Goal: Navigation & Orientation: Locate item on page

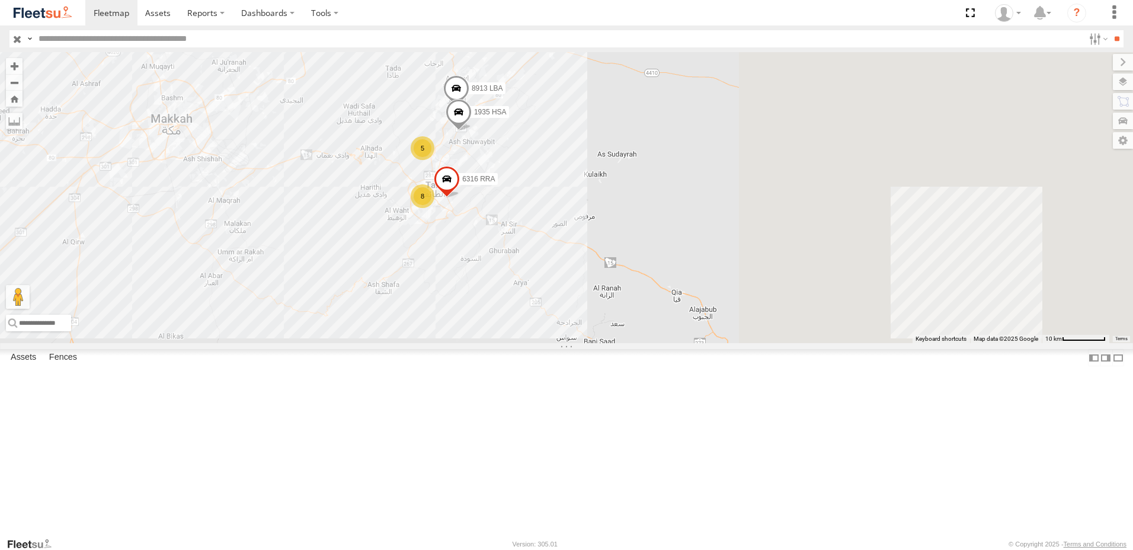
drag, startPoint x: 847, startPoint y: 297, endPoint x: 424, endPoint y: 248, distance: 426.4
click at [424, 248] on div "8 2 8913 LBA 5 6316 RRA 1935 HSA" at bounding box center [566, 197] width 1133 height 291
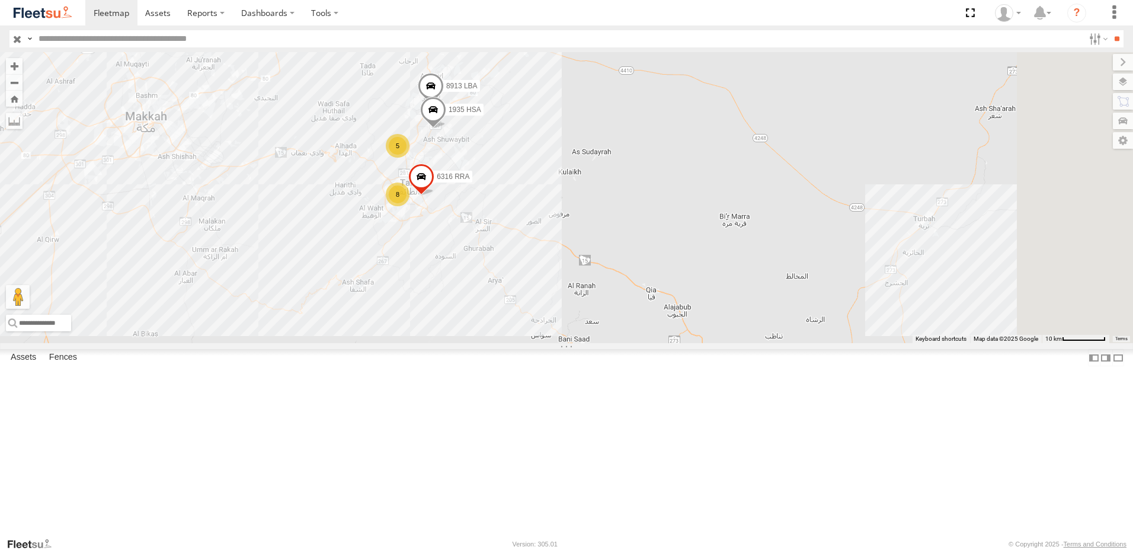
drag, startPoint x: 571, startPoint y: 277, endPoint x: 559, endPoint y: 286, distance: 14.8
click at [434, 195] on span at bounding box center [421, 179] width 26 height 32
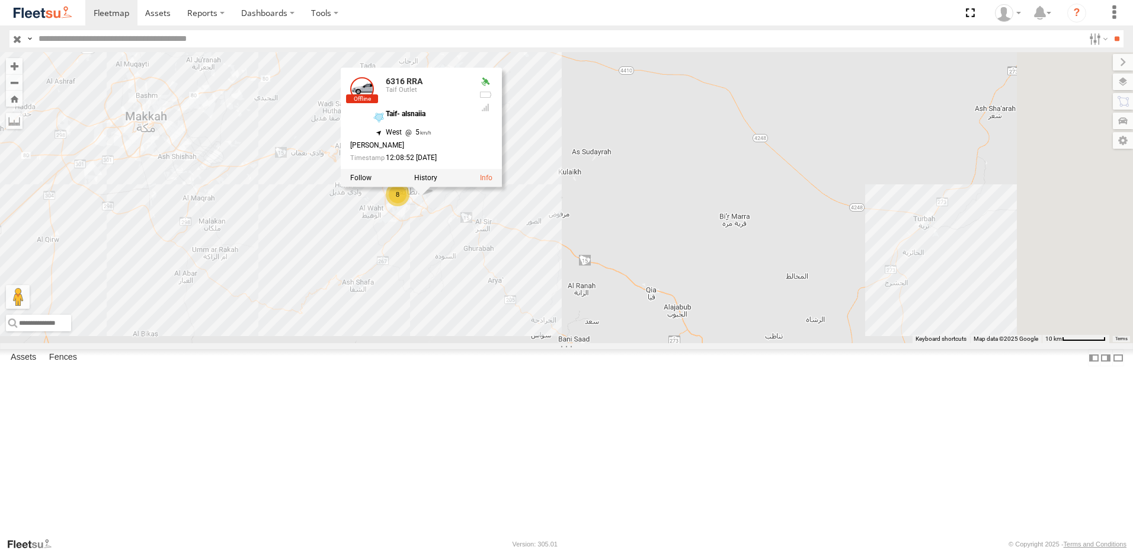
click at [684, 306] on div "8 2 8913 LBA 5 6316 RRA 1935 HSA 6316 RRA Taif Outlet Taif- alsnaiia 21.26482 ,…" at bounding box center [566, 197] width 1133 height 291
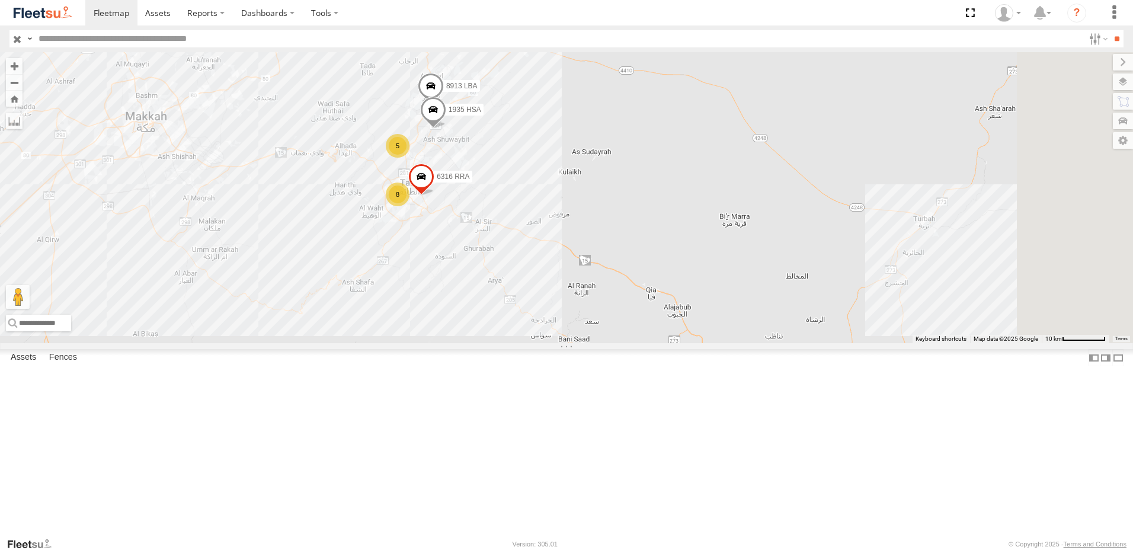
click at [434, 195] on span at bounding box center [421, 179] width 26 height 32
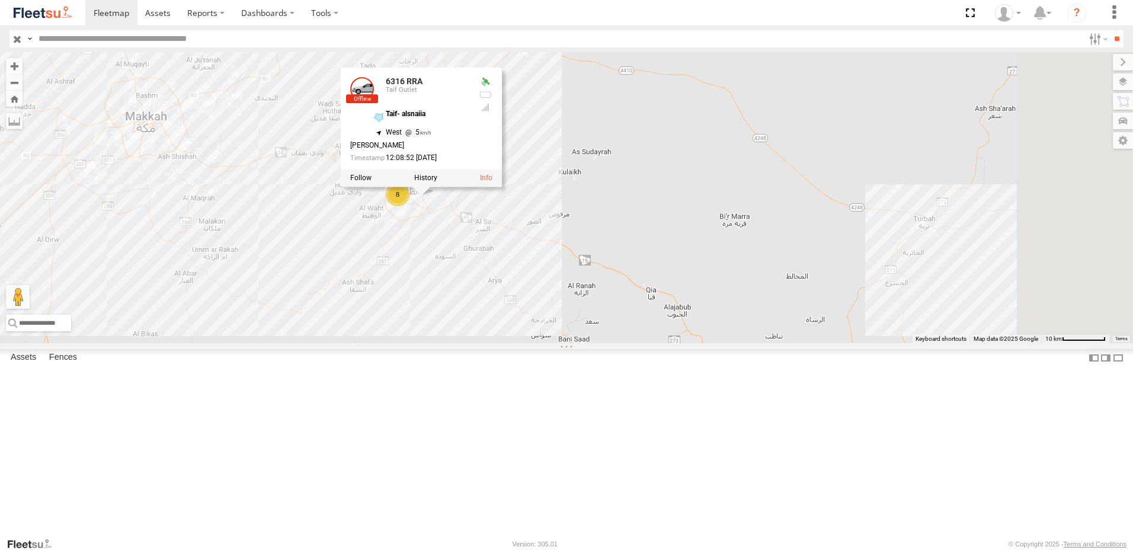
click at [748, 262] on div "8 2 8913 LBA 5 6316 RRA 1935 HSA 6316 RRA Taif Outlet Taif- alsnaiia 21.26482 ,…" at bounding box center [566, 197] width 1133 height 291
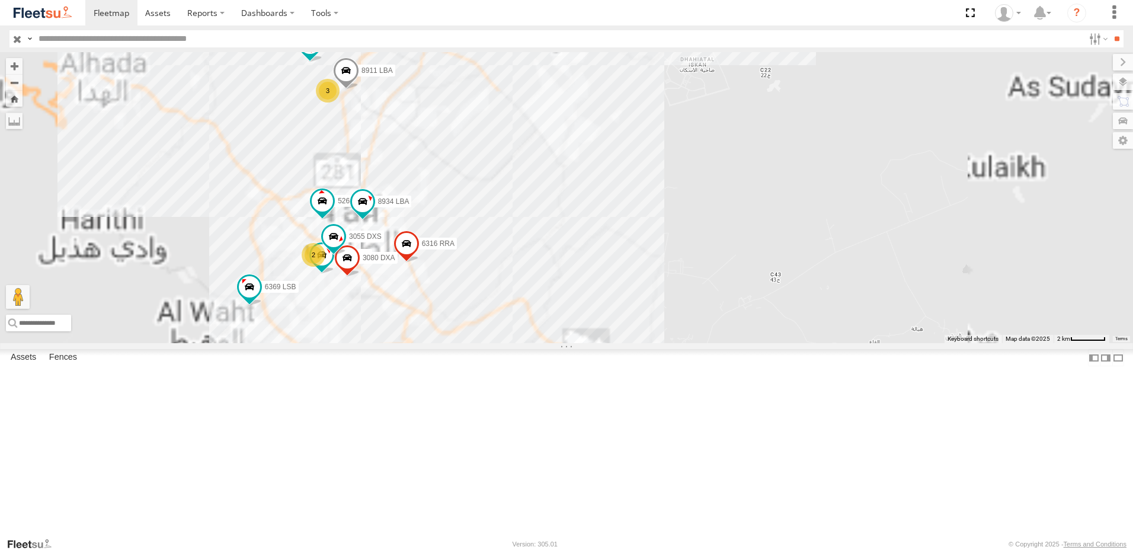
drag, startPoint x: 501, startPoint y: 347, endPoint x: 594, endPoint y: 285, distance: 111.9
click at [594, 285] on div "8913 LBA 6316 RRA 1935 HSA 2 5018 EDA 5262 RSB 3080 DXA 6369 LSB 6353 RRA 3 893…" at bounding box center [566, 197] width 1133 height 291
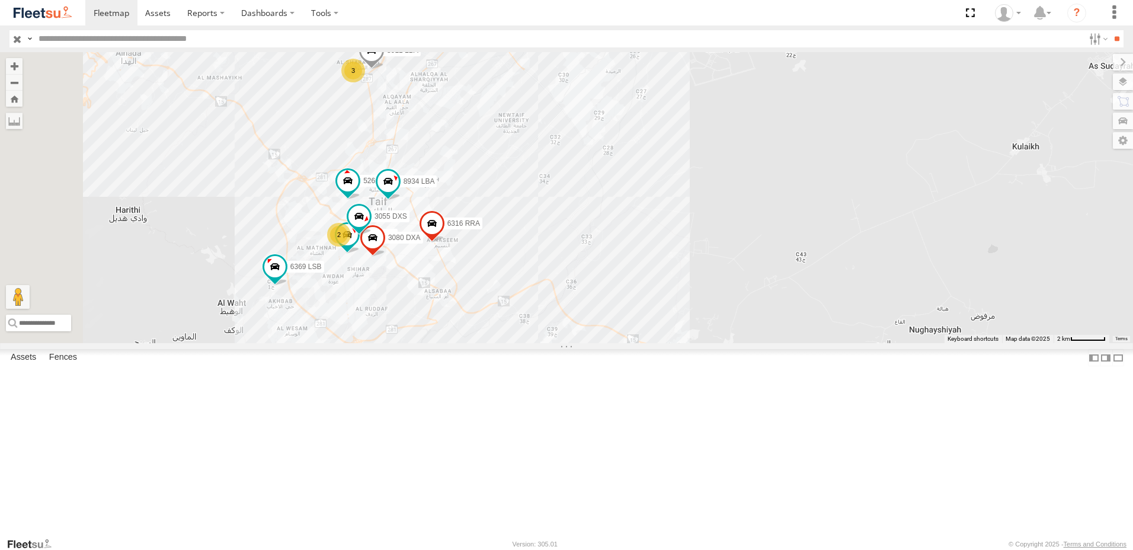
click at [386, 256] on span at bounding box center [373, 240] width 26 height 32
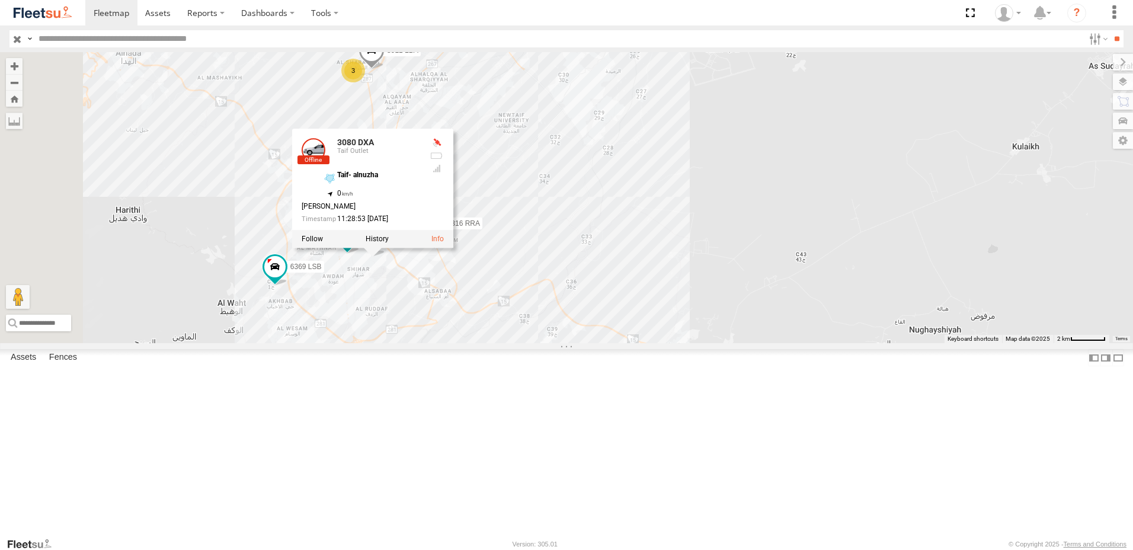
click at [673, 332] on div "8913 LBA 6316 RRA 1935 HSA 2 5018 EDA 5262 RSB 3080 DXA 6369 LSB 6353 RRA 3 893…" at bounding box center [566, 197] width 1133 height 291
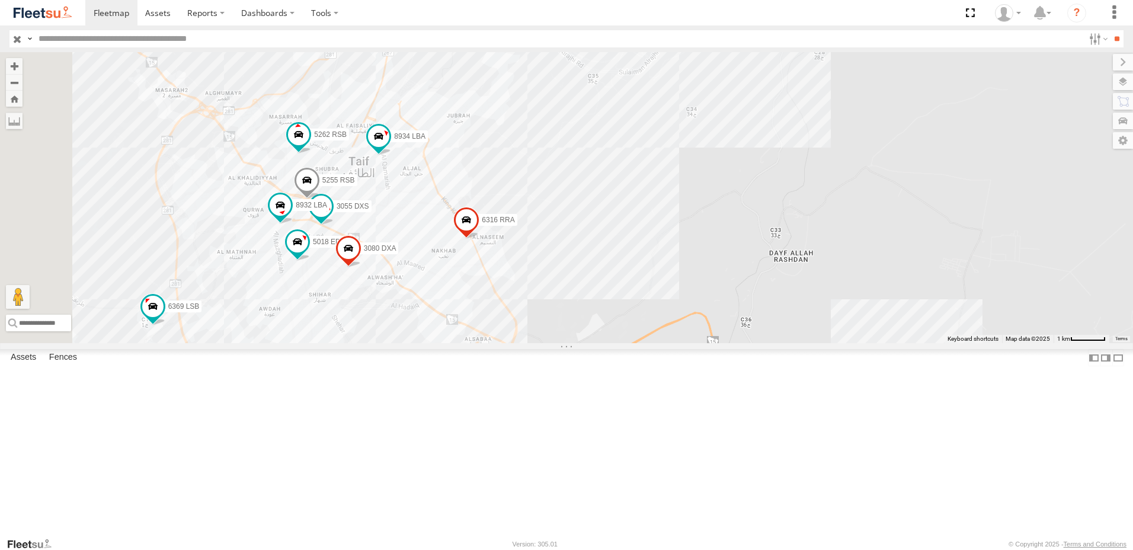
click at [320, 199] on span at bounding box center [307, 183] width 26 height 32
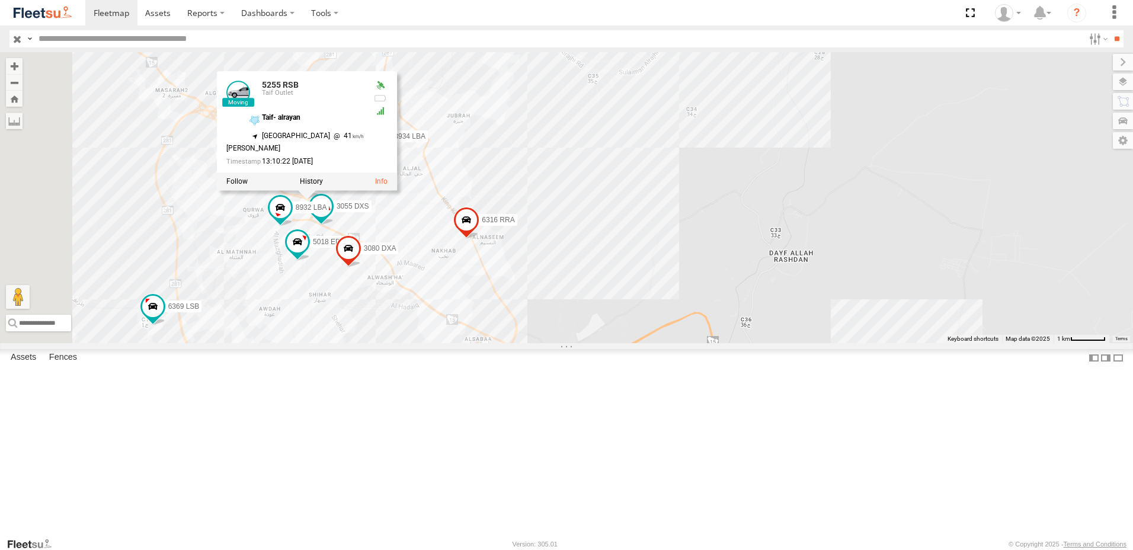
click at [578, 278] on div "8913 LBA 6316 RRA 1935 HSA 5018 EDA 5262 RSB 3080 DXA 6369 LSB 6353 RRA 8934 LB…" at bounding box center [566, 197] width 1133 height 291
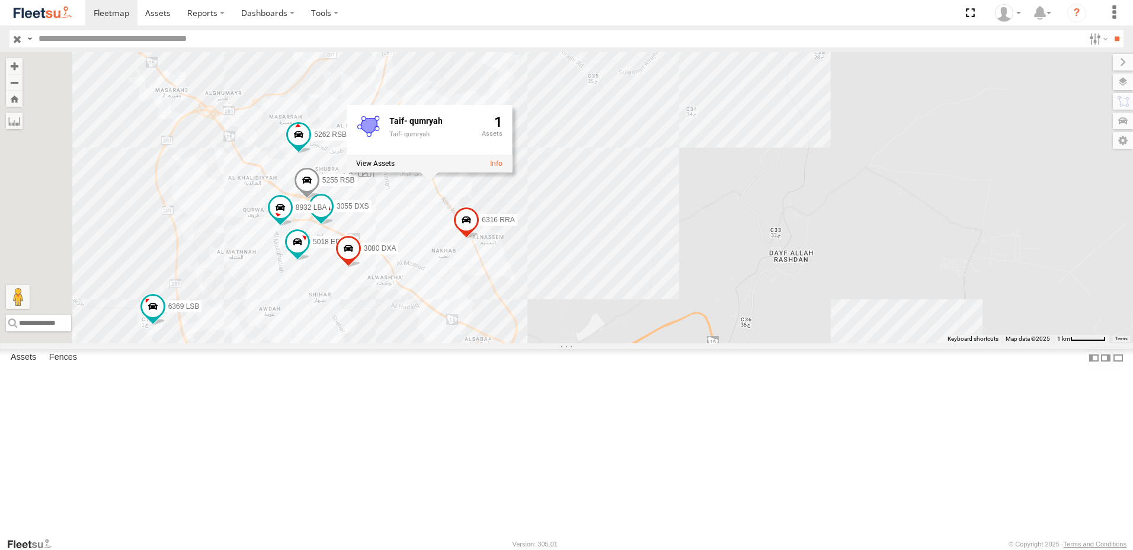
click at [320, 199] on span at bounding box center [307, 183] width 26 height 32
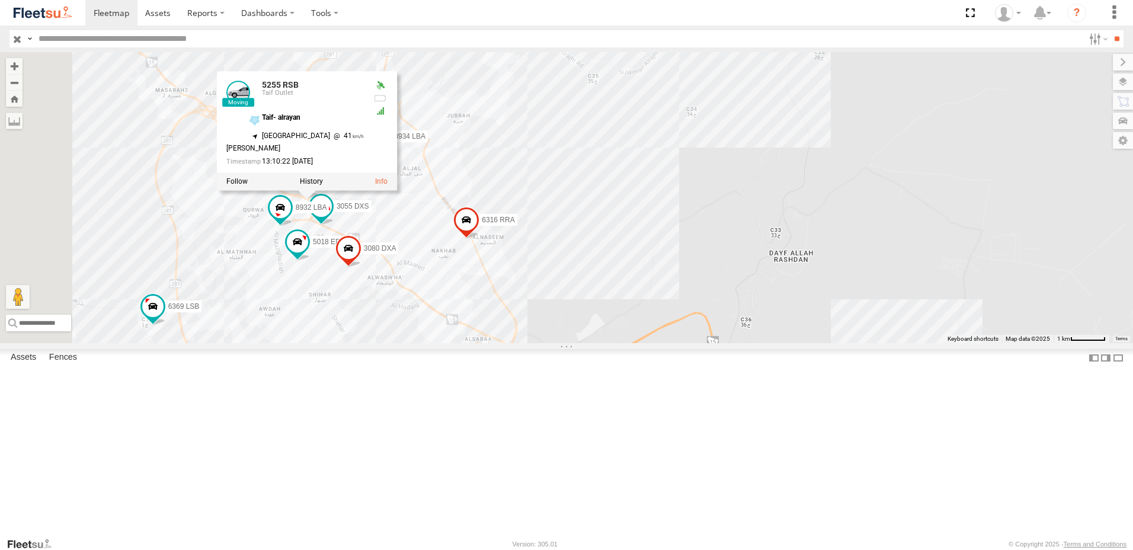
click at [479, 238] on span at bounding box center [466, 222] width 26 height 32
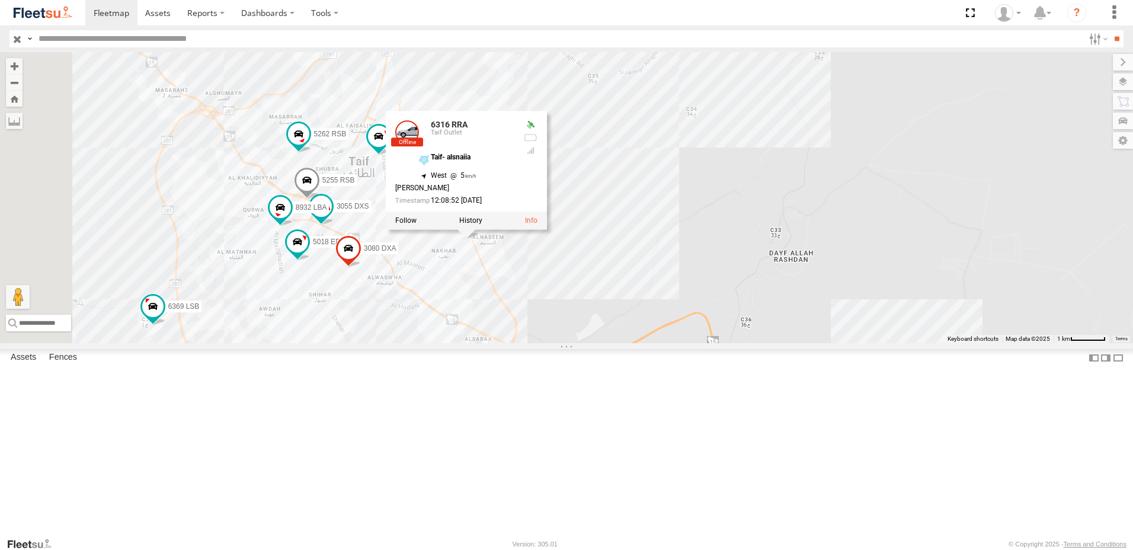
click at [672, 343] on div "8913 LBA 6316 RRA 1935 HSA 5018 EDA 5262 RSB 3080 DXA 6369 LSB 6353 RRA 8934 LB…" at bounding box center [566, 197] width 1133 height 291
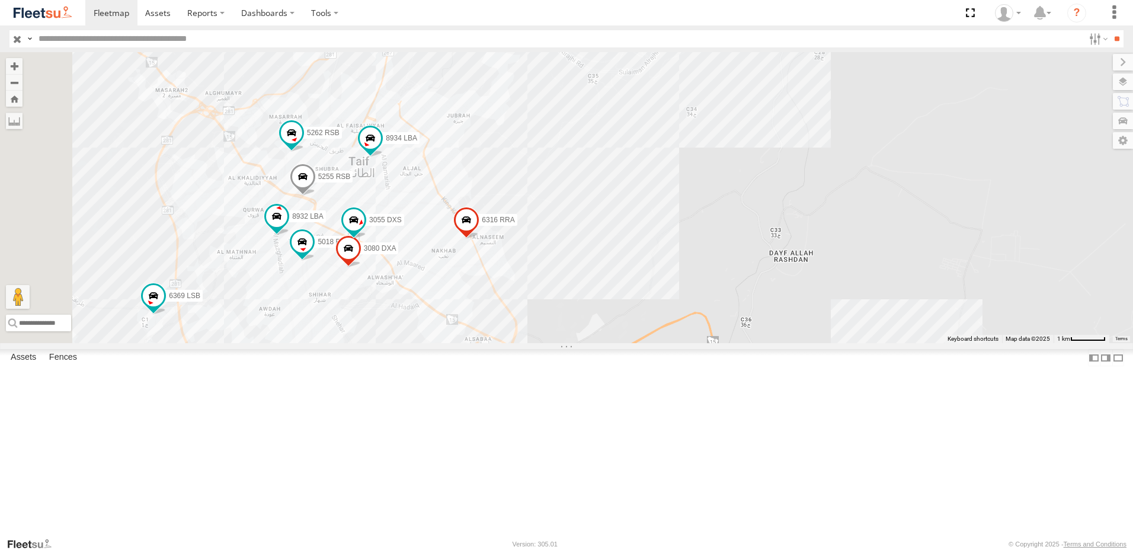
scroll to position [156, 0]
click at [0, 0] on div "5261 RSB" at bounding box center [0, 0] width 0 height 0
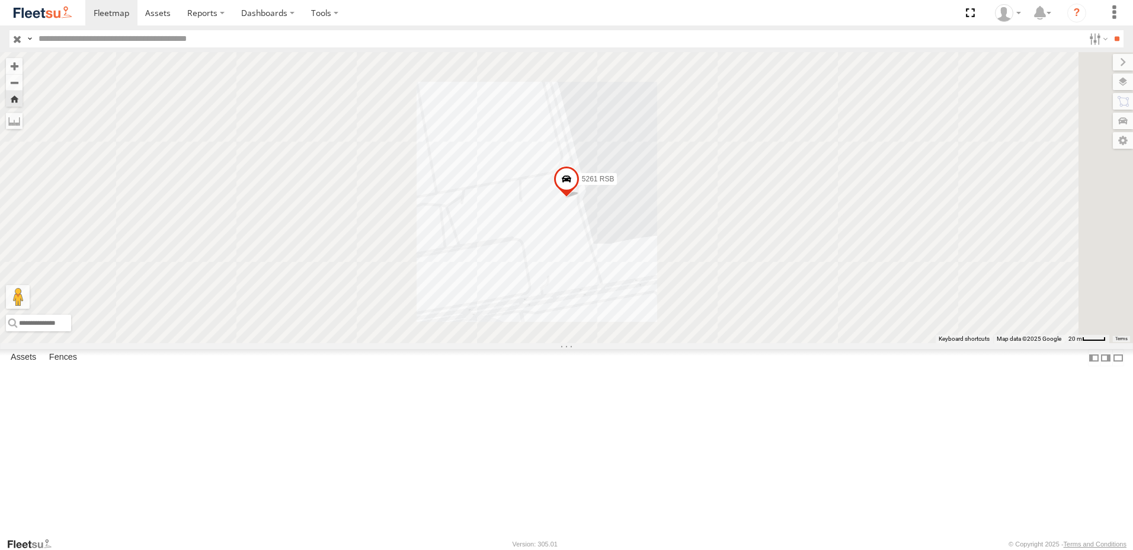
click at [579, 197] on span at bounding box center [566, 181] width 26 height 32
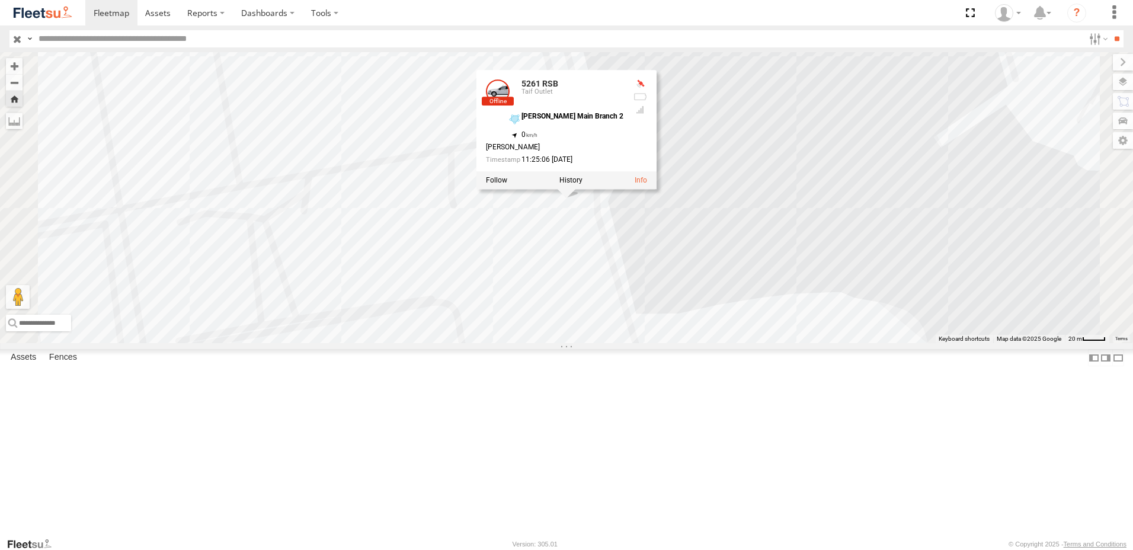
click at [0, 0] on div "Taif Outlet" at bounding box center [0, 0] width 0 height 0
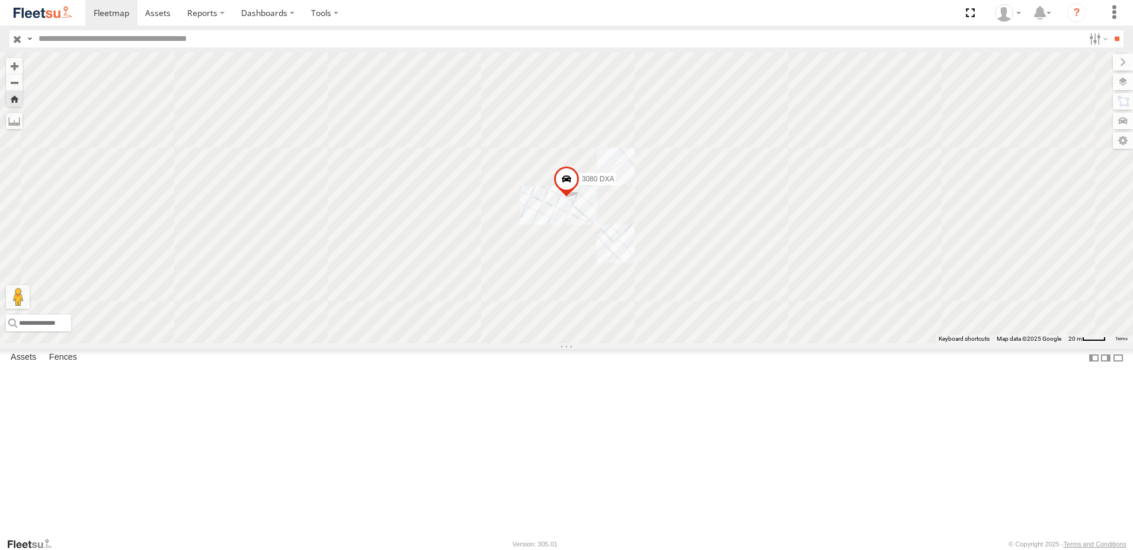
click at [0, 0] on div "8913 LBA- [PERSON_NAME]" at bounding box center [0, 0] width 0 height 0
click at [0, 0] on div "6316 RRA" at bounding box center [0, 0] width 0 height 0
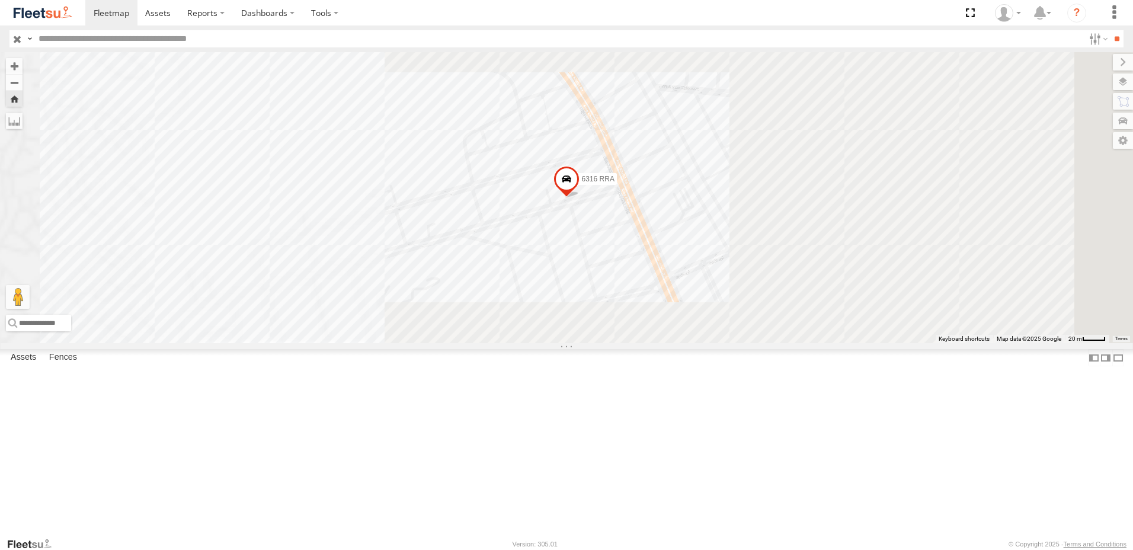
click at [579, 198] on span at bounding box center [566, 182] width 26 height 32
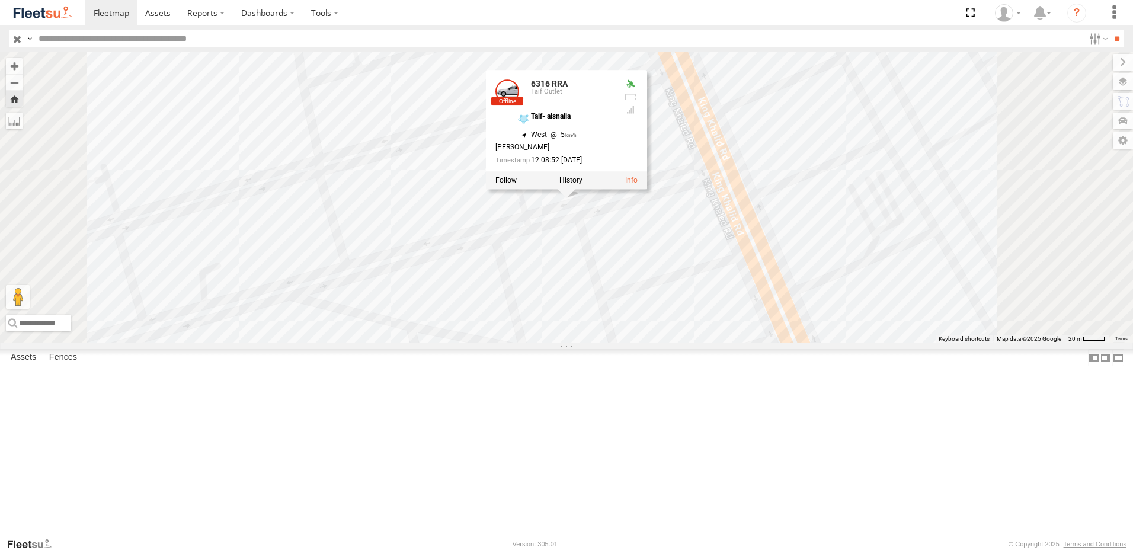
click at [0, 0] on div "5286 RSB" at bounding box center [0, 0] width 0 height 0
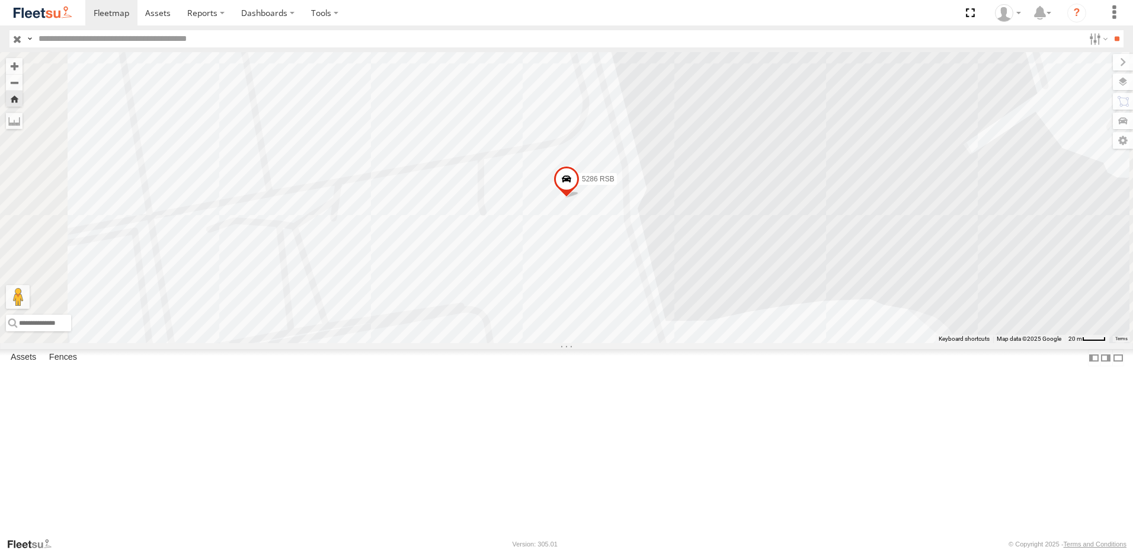
click at [579, 197] on span at bounding box center [566, 181] width 26 height 32
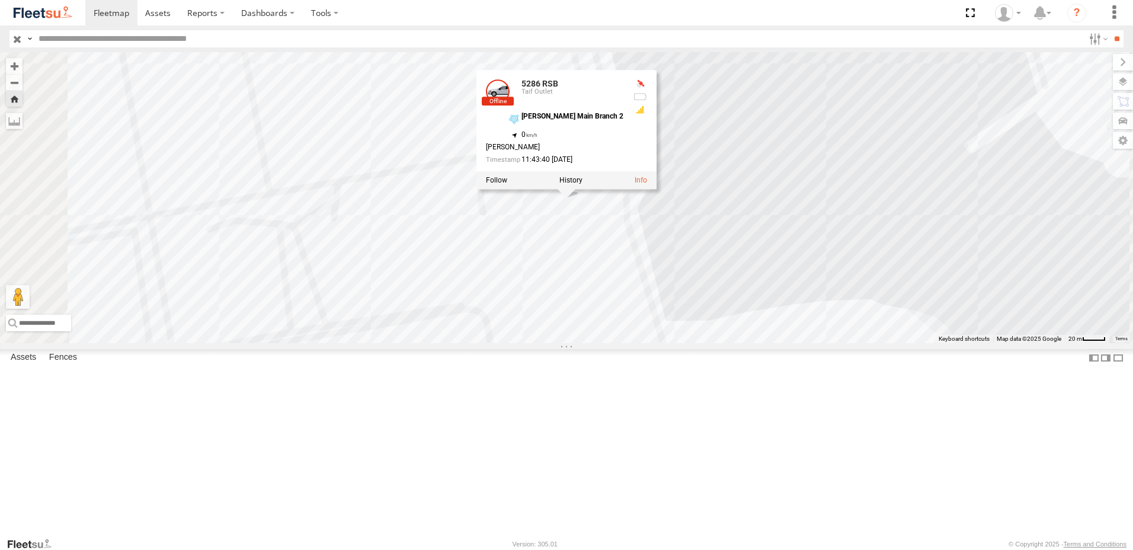
scroll to position [0, 0]
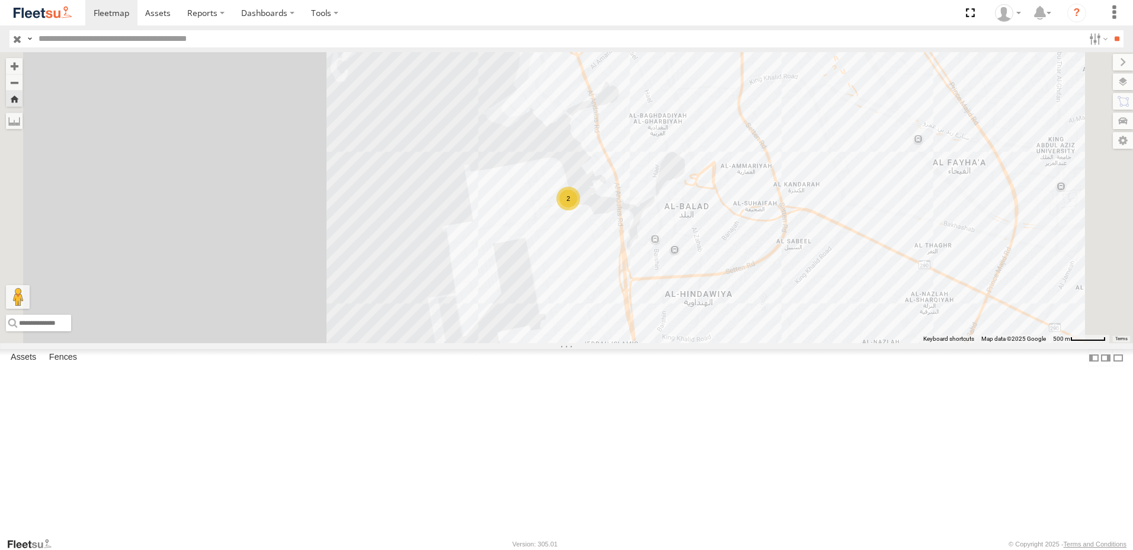
click at [580, 210] on div "2" at bounding box center [568, 199] width 24 height 24
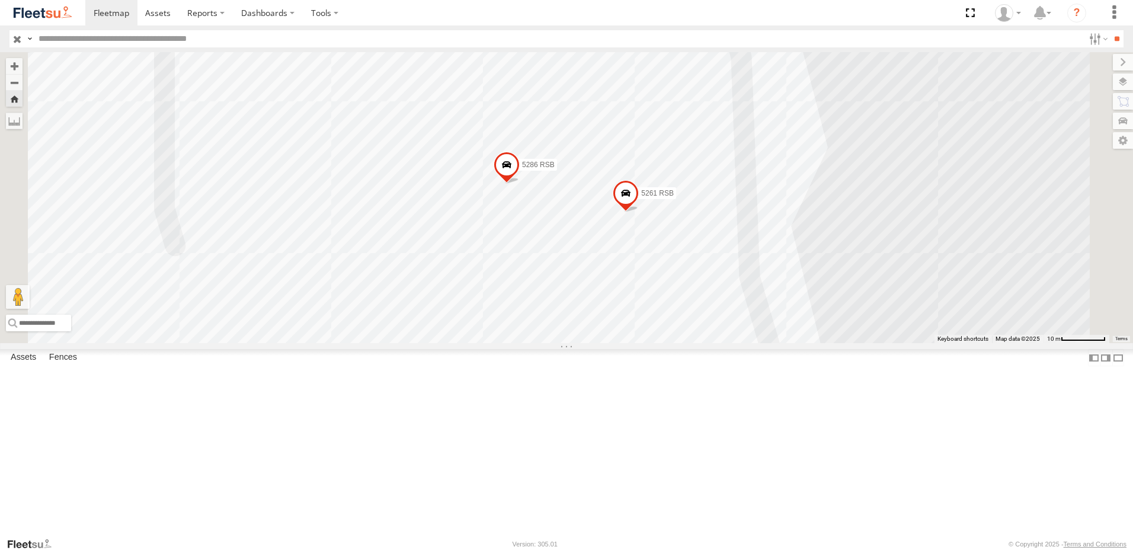
click at [519, 184] on span at bounding box center [506, 168] width 26 height 32
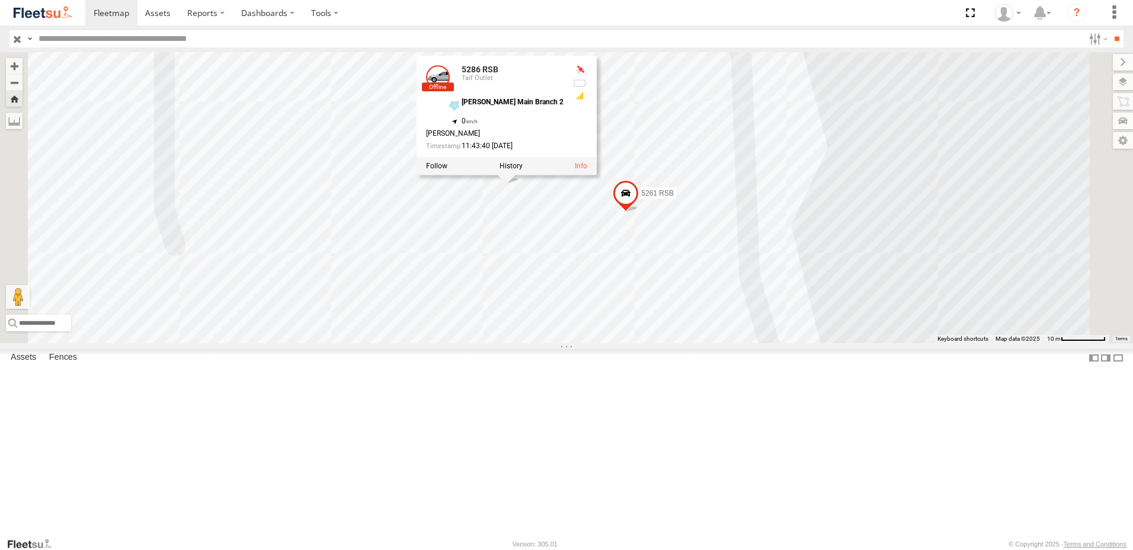
click at [639, 212] on span at bounding box center [625, 196] width 26 height 32
